Goal: Task Accomplishment & Management: Use online tool/utility

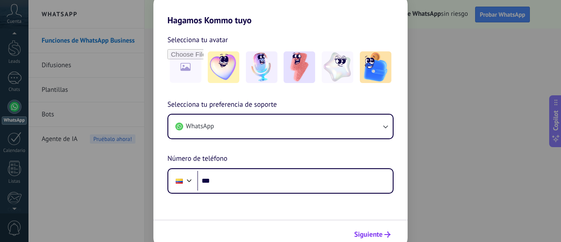
click at [377, 231] on span "Siguiente" at bounding box center [368, 234] width 28 height 6
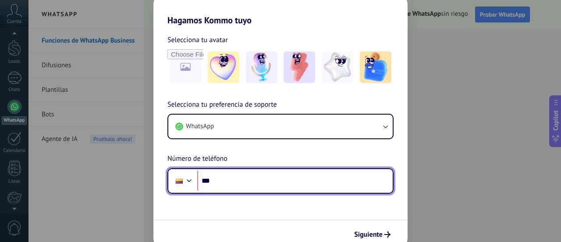
click at [273, 181] on input "***" at bounding box center [295, 181] width 196 height 20
type input "**********"
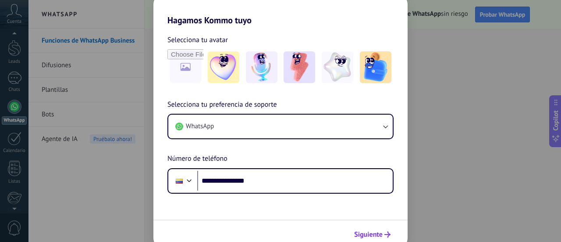
click at [380, 229] on button "Siguiente" at bounding box center [372, 234] width 44 height 15
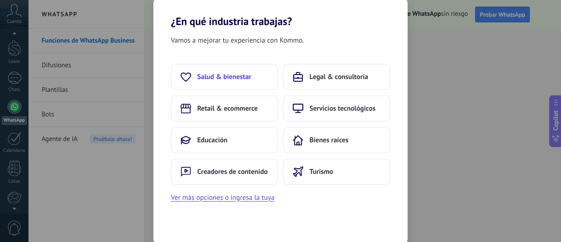
click at [235, 78] on span "Salud & bienestar" at bounding box center [224, 76] width 54 height 9
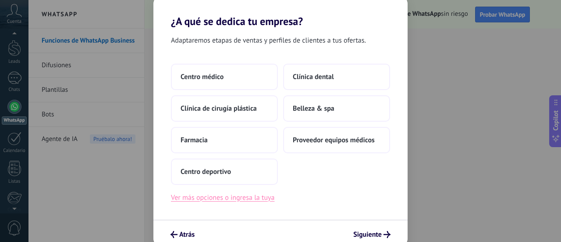
click at [243, 198] on button "Ver más opciones o ingresa la tuya" at bounding box center [222, 197] width 103 height 11
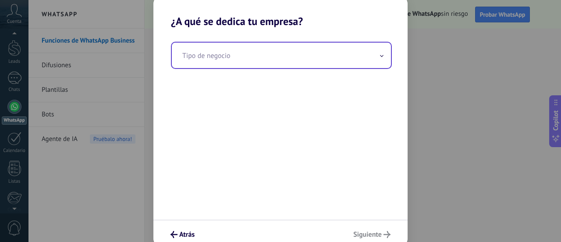
click at [253, 60] on input "text" at bounding box center [281, 55] width 219 height 25
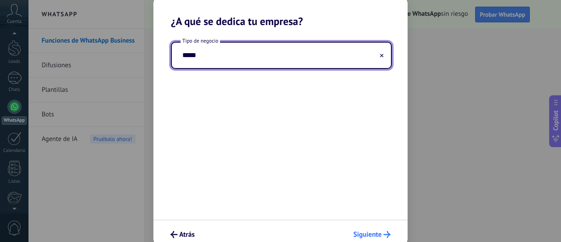
type input "*****"
click at [366, 229] on button "Siguiente" at bounding box center [371, 234] width 45 height 15
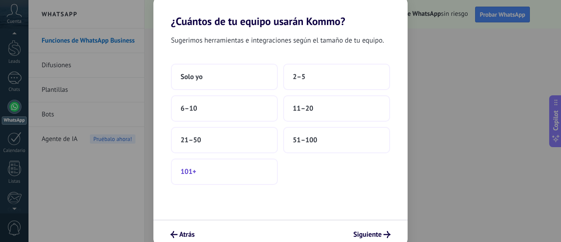
click at [233, 171] on button "101+" at bounding box center [224, 171] width 107 height 26
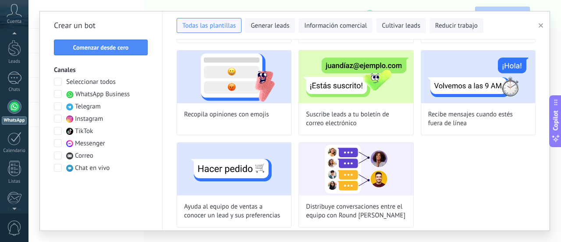
scroll to position [309, 0]
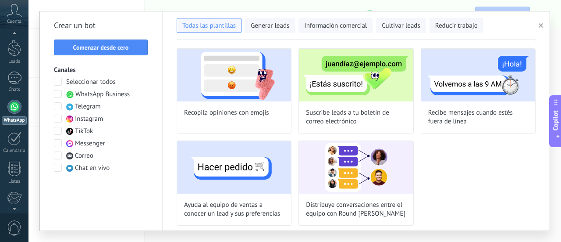
click at [59, 155] on span at bounding box center [58, 155] width 8 height 8
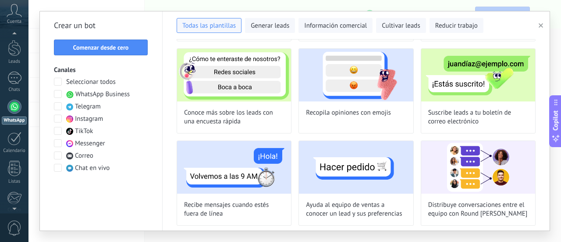
click at [57, 93] on span at bounding box center [58, 94] width 8 height 8
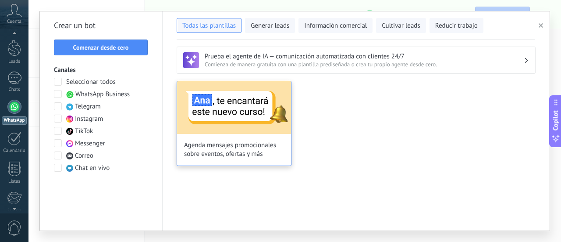
click at [250, 147] on span "Agenda mensajes promocionales sobre eventos, ofertas y más" at bounding box center [234, 150] width 100 height 18
type input "**********"
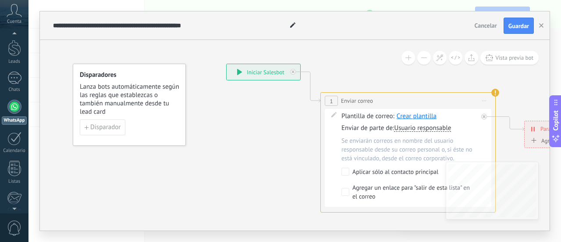
click at [468, 132] on div "Plantilla de correo: Crear plantilla Enviar de parte de: Usuario responsable Us…" at bounding box center [409, 158] width 136 height 92
click at [12, 77] on div at bounding box center [14, 77] width 14 height 13
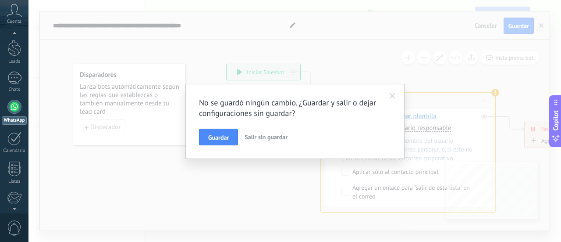
click at [276, 138] on span "Salir sin guardar" at bounding box center [266, 137] width 43 height 8
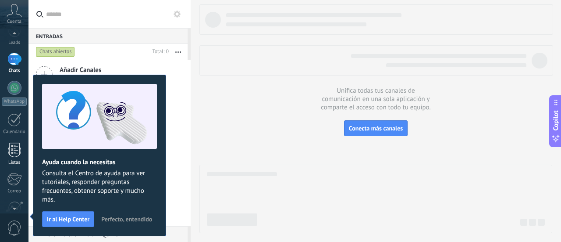
scroll to position [88, 0]
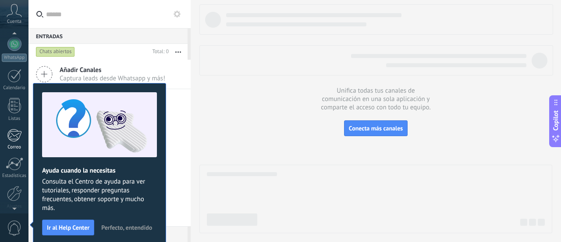
click at [16, 134] on div at bounding box center [14, 134] width 14 height 13
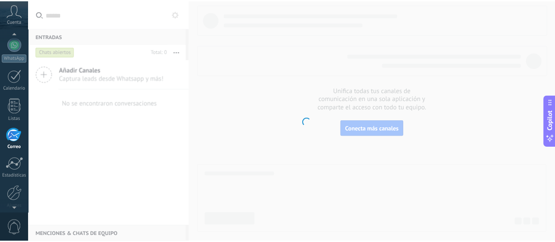
scroll to position [116, 0]
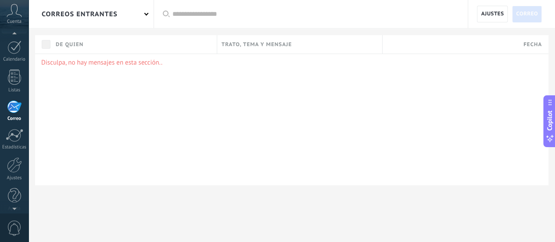
click at [148, 14] on div "correos entrantes" at bounding box center [90, 14] width 125 height 28
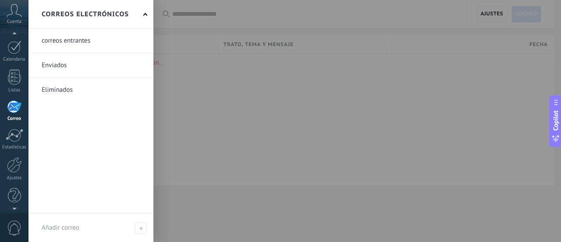
click at [76, 41] on link at bounding box center [90, 40] width 125 height 24
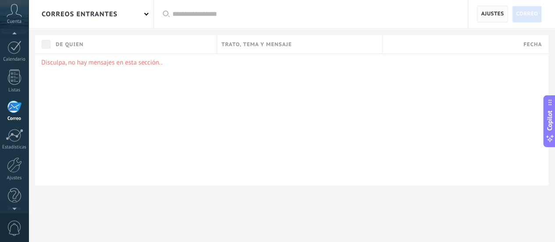
click at [496, 17] on span "Ajustes" at bounding box center [491, 14] width 23 height 16
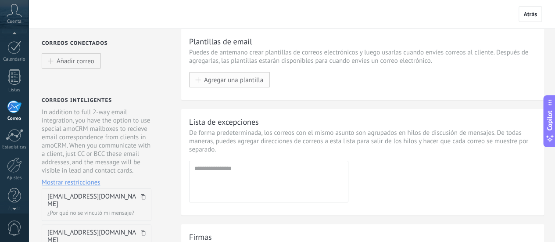
click at [254, 78] on span "Agregar una plantilla" at bounding box center [233, 79] width 59 height 7
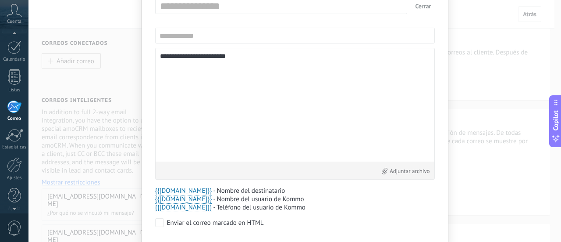
scroll to position [73, 0]
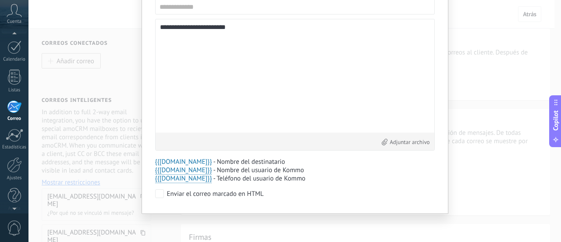
click at [180, 162] on span "{{[DOMAIN_NAME]}}" at bounding box center [183, 161] width 57 height 8
type textarea "**********"
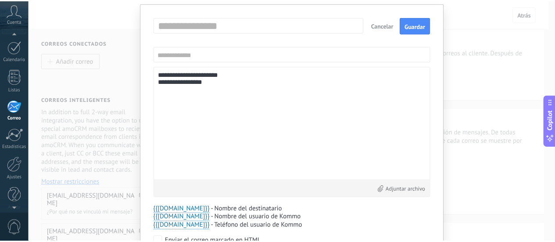
scroll to position [0, 0]
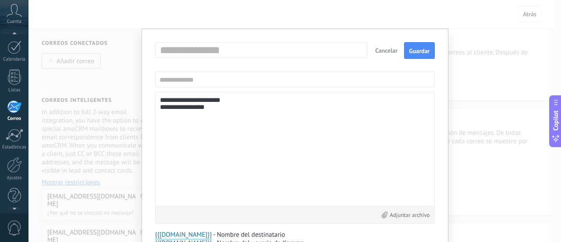
click at [383, 53] on button "Cancelar" at bounding box center [386, 51] width 29 height 16
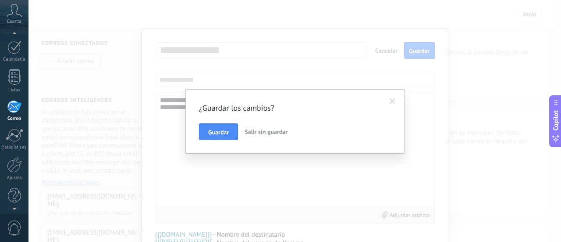
click at [272, 130] on span "Salir sin guardar" at bounding box center [266, 132] width 43 height 8
